Goal: Task Accomplishment & Management: Use online tool/utility

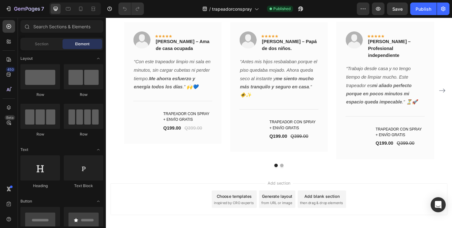
scroll to position [2165, 0]
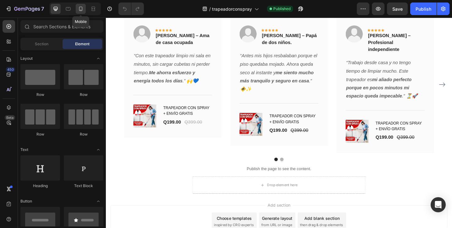
click at [80, 12] on icon at bounding box center [81, 9] width 6 height 6
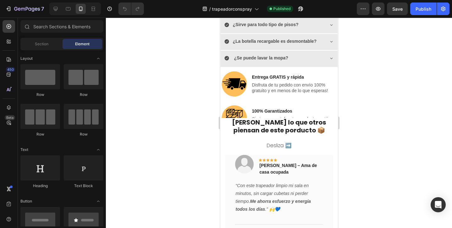
scroll to position [1788, 0]
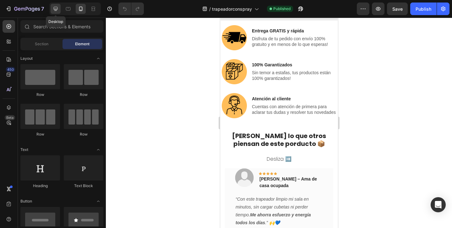
click at [56, 11] on icon at bounding box center [56, 9] width 6 height 6
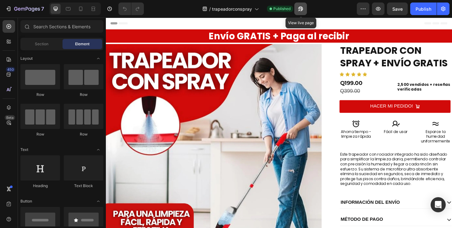
click at [299, 5] on button "button" at bounding box center [301, 9] width 13 height 13
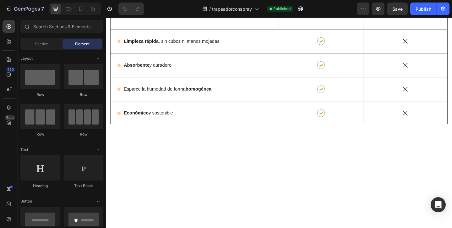
scroll to position [1071, 0]
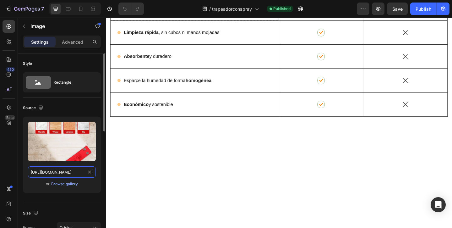
click at [51, 174] on input "[URL][DOMAIN_NAME]" at bounding box center [62, 171] width 68 height 11
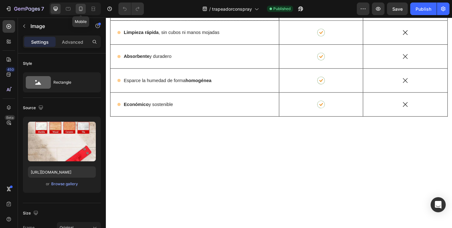
click at [80, 8] on icon at bounding box center [81, 9] width 6 height 6
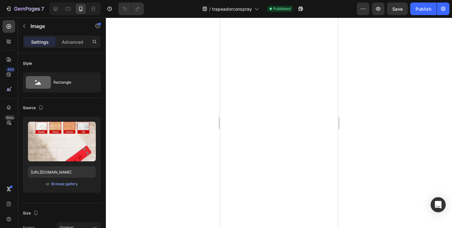
scroll to position [942, 0]
click at [34, 24] on p "Image" at bounding box center [56, 26] width 53 height 8
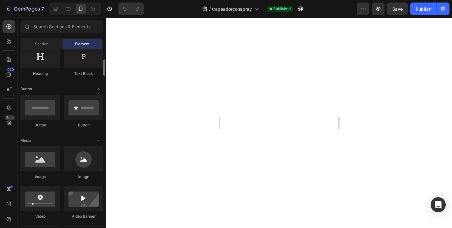
scroll to position [114, 0]
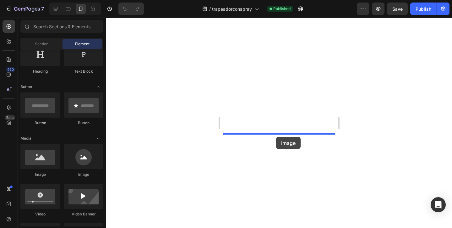
drag, startPoint x: 260, startPoint y: 178, endPoint x: 276, endPoint y: 137, distance: 44.4
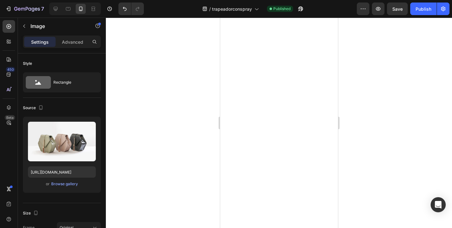
click at [362, 118] on div at bounding box center [279, 123] width 346 height 210
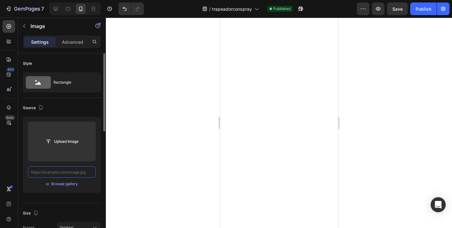
scroll to position [0, 0]
click at [80, 171] on input "text" at bounding box center [62, 171] width 68 height 11
paste input "[URL][DOMAIN_NAME]"
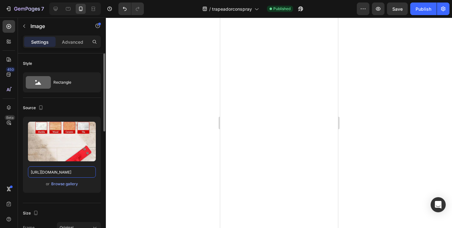
type input "[URL][DOMAIN_NAME]"
click at [83, 106] on div "Source" at bounding box center [62, 108] width 78 height 10
click at [73, 43] on p "Advanced" at bounding box center [72, 42] width 21 height 7
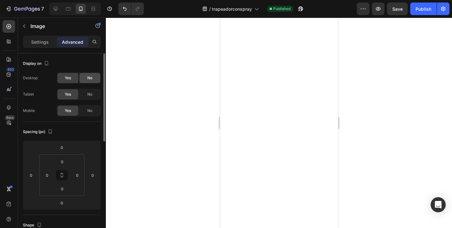
click at [87, 80] on div "No" at bounding box center [90, 78] width 21 height 10
click at [92, 93] on span "No" at bounding box center [89, 94] width 5 height 6
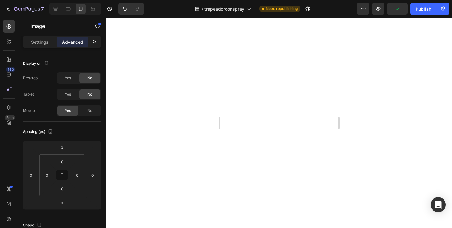
click at [65, 158] on input "0" at bounding box center [62, 161] width 13 height 9
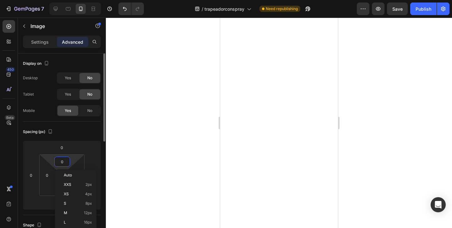
type input "5"
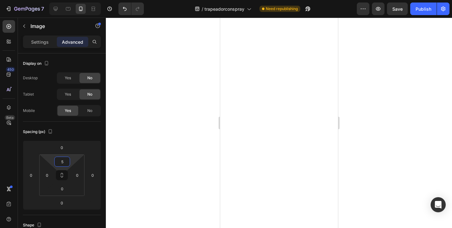
click at [145, 133] on div at bounding box center [279, 123] width 346 height 210
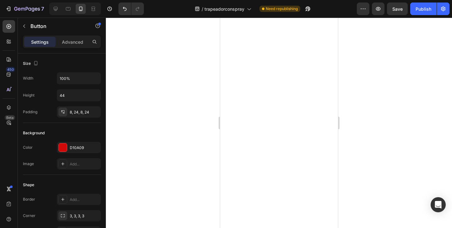
click at [65, 46] on div "Advanced" at bounding box center [72, 42] width 31 height 10
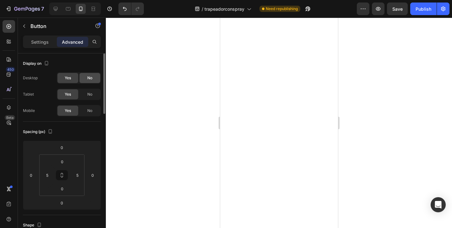
click at [90, 80] on span "No" at bounding box center [89, 78] width 5 height 6
drag, startPoint x: 91, startPoint y: 94, endPoint x: 88, endPoint y: 89, distance: 6.4
click at [91, 93] on span "No" at bounding box center [89, 94] width 5 height 6
click at [141, 144] on div at bounding box center [279, 123] width 346 height 210
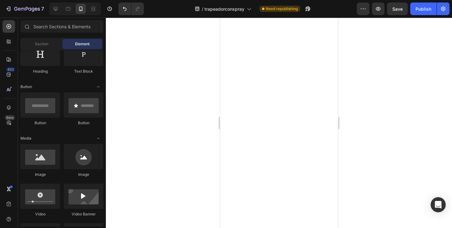
scroll to position [1005, 0]
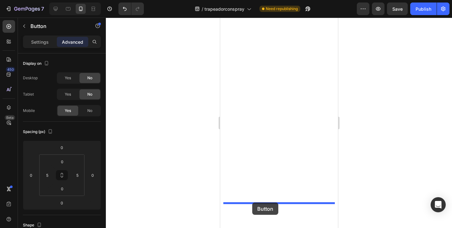
drag, startPoint x: 231, startPoint y: 73, endPoint x: 252, endPoint y: 203, distance: 131.5
click at [355, 181] on div at bounding box center [279, 123] width 346 height 210
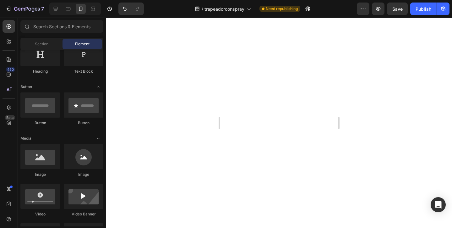
scroll to position [1035, 0]
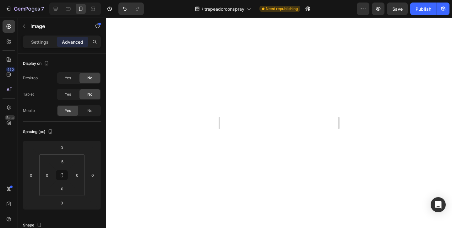
click at [66, 191] on input "0" at bounding box center [62, 188] width 13 height 9
type input "5"
click at [136, 168] on div at bounding box center [279, 123] width 346 height 210
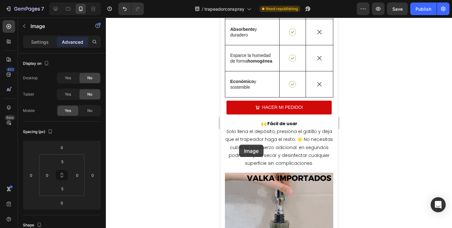
scroll to position [1633, 0]
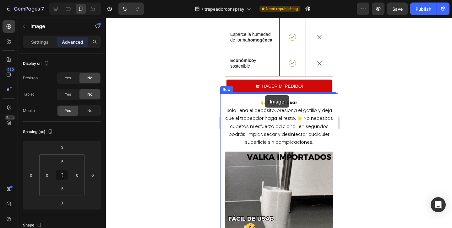
drag, startPoint x: 235, startPoint y: 76, endPoint x: 265, endPoint y: 95, distance: 35.3
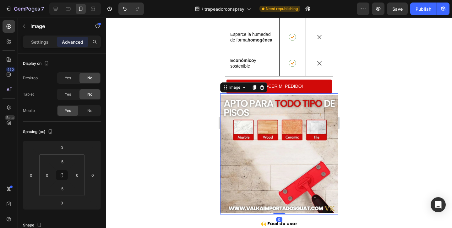
click at [259, 123] on img at bounding box center [279, 154] width 118 height 118
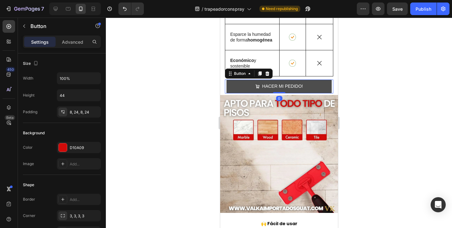
click at [325, 82] on button "HACER MI PEDIDO!" at bounding box center [278, 87] width 105 height 14
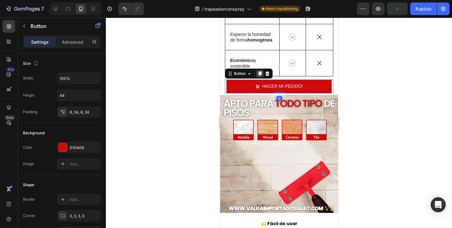
click at [260, 72] on icon at bounding box center [259, 73] width 3 height 4
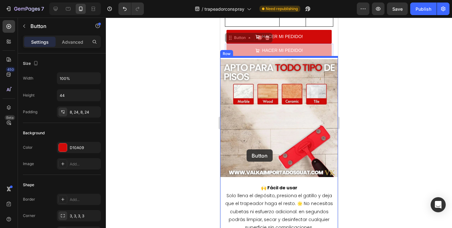
scroll to position [1688, 0]
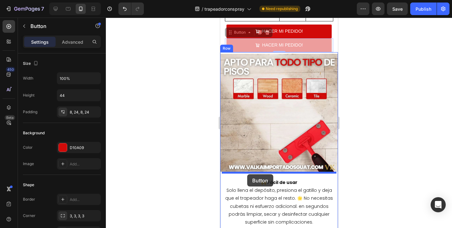
drag, startPoint x: 235, startPoint y: 95, endPoint x: 247, endPoint y: 174, distance: 80.1
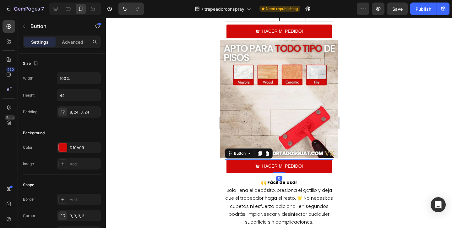
click at [357, 162] on div at bounding box center [279, 123] width 346 height 210
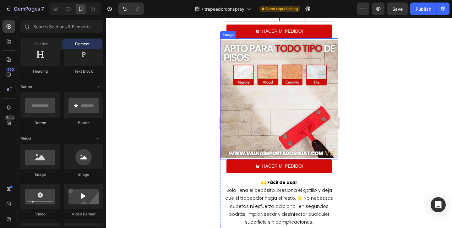
click at [307, 110] on img at bounding box center [279, 99] width 118 height 118
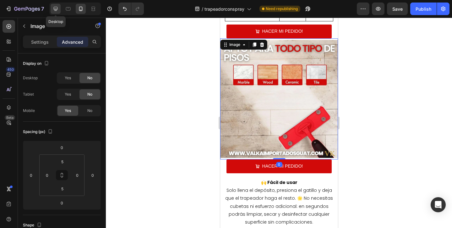
click at [53, 9] on icon at bounding box center [56, 9] width 6 height 6
type input "0"
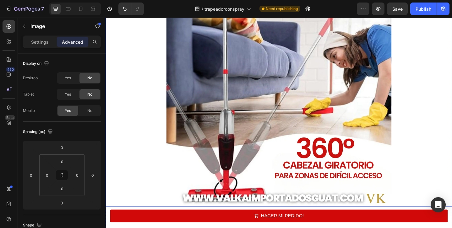
scroll to position [2029, 0]
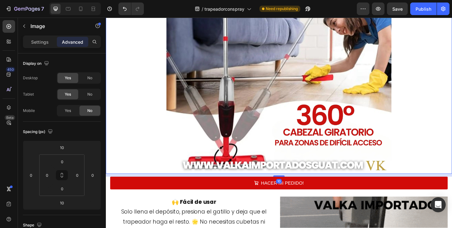
click at [277, 101] on img at bounding box center [294, 64] width 245 height 245
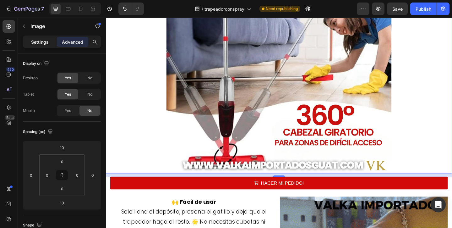
click at [42, 41] on p "Settings" at bounding box center [40, 42] width 18 height 7
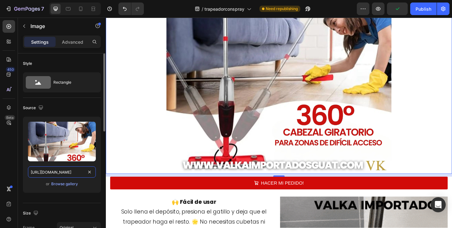
click at [58, 174] on input "[URL][DOMAIN_NAME]" at bounding box center [62, 171] width 68 height 11
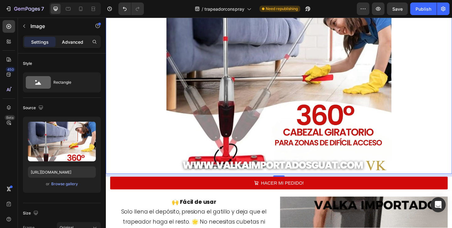
click at [74, 41] on p "Advanced" at bounding box center [72, 42] width 21 height 7
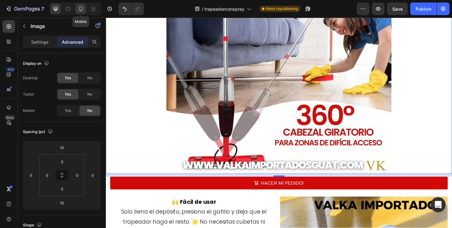
click at [78, 8] on icon at bounding box center [81, 9] width 6 height 6
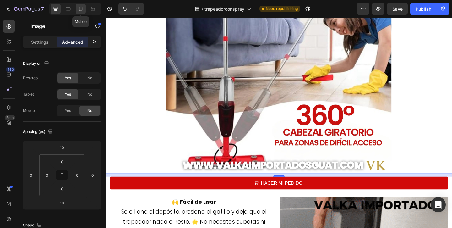
type input "10"
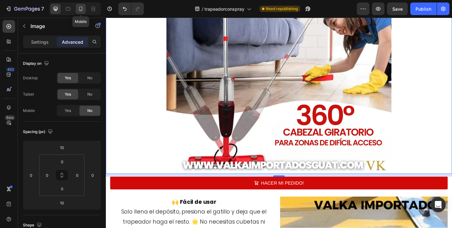
type input "10"
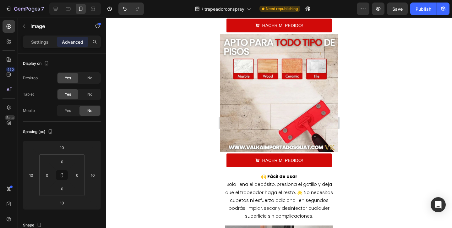
scroll to position [1920, 0]
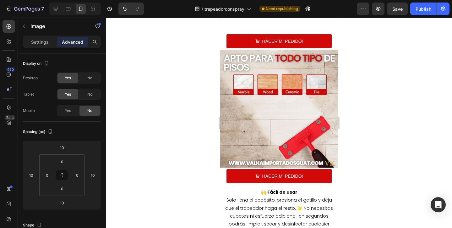
click at [268, 111] on img at bounding box center [279, 109] width 118 height 118
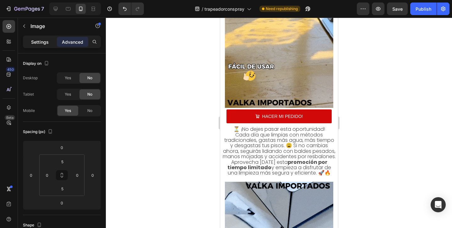
click at [40, 47] on div "Settings" at bounding box center [39, 42] width 31 height 10
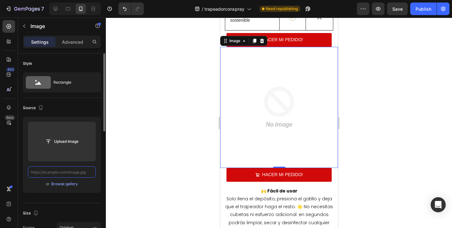
scroll to position [1677, 0]
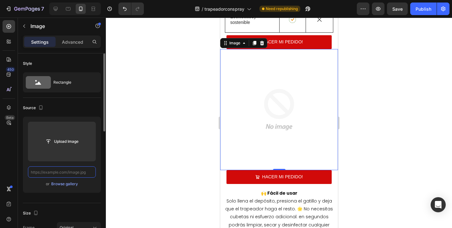
paste input "[URL][DOMAIN_NAME]"
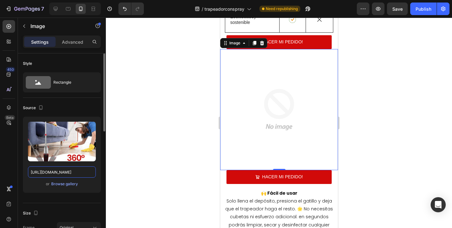
scroll to position [0, 163]
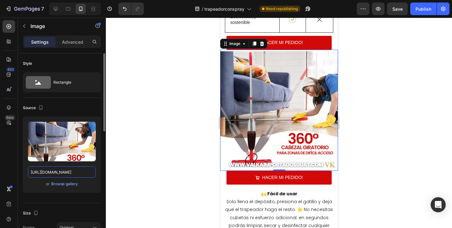
type input "[URL][DOMAIN_NAME]"
click at [169, 154] on div at bounding box center [279, 123] width 346 height 210
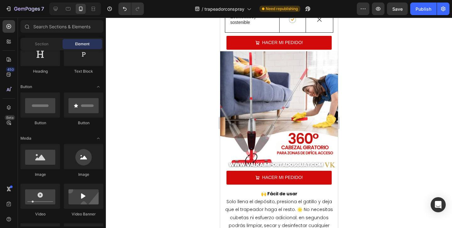
click at [169, 154] on div at bounding box center [279, 123] width 346 height 210
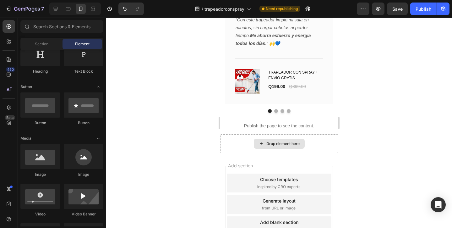
scroll to position [2325, 0]
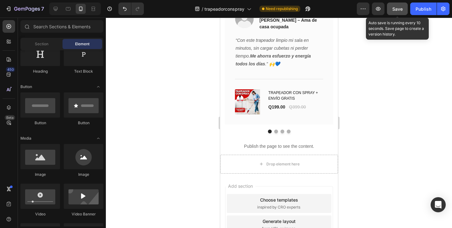
click at [398, 13] on button "Save" at bounding box center [397, 9] width 21 height 13
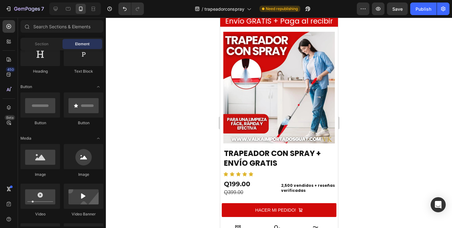
scroll to position [0, 0]
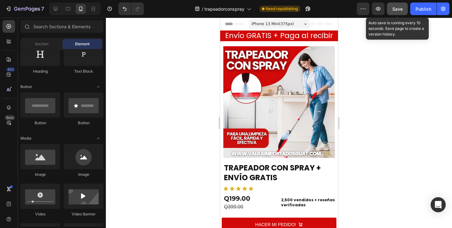
click at [397, 8] on span "Save" at bounding box center [398, 8] width 10 height 5
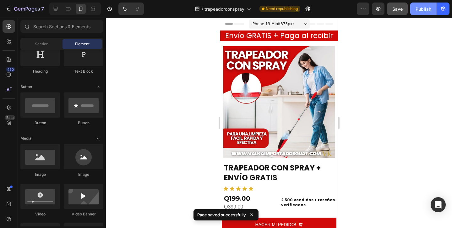
click at [420, 10] on div "Publish" at bounding box center [424, 9] width 16 height 7
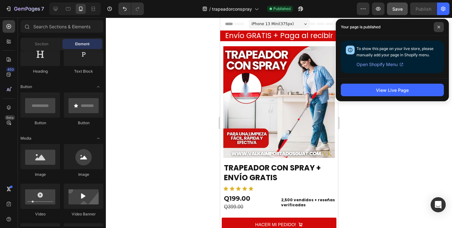
click at [436, 31] on span at bounding box center [439, 27] width 10 height 10
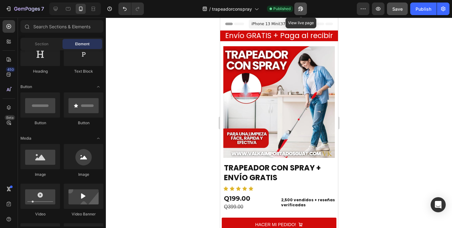
click at [303, 7] on icon "button" at bounding box center [301, 9] width 6 height 6
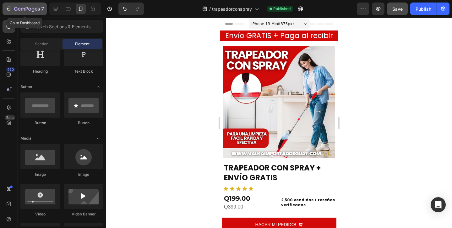
click at [10, 6] on icon "button" at bounding box center [8, 9] width 6 height 6
